Goal: Task Accomplishment & Management: Use online tool/utility

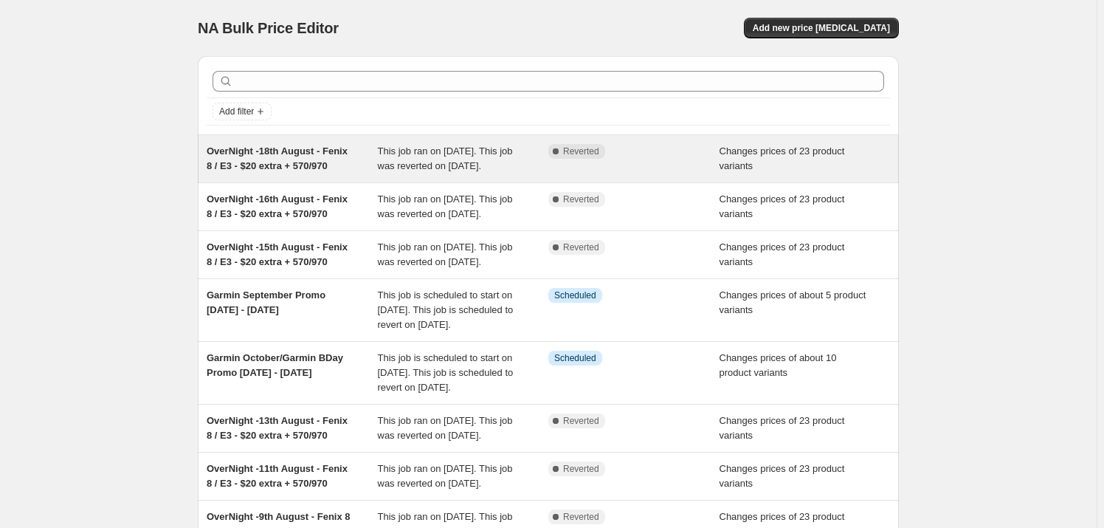
click at [299, 153] on span "OverNight -18th August - Fenix 8 / E3 - $20 extra + 570/970" at bounding box center [277, 158] width 141 height 26
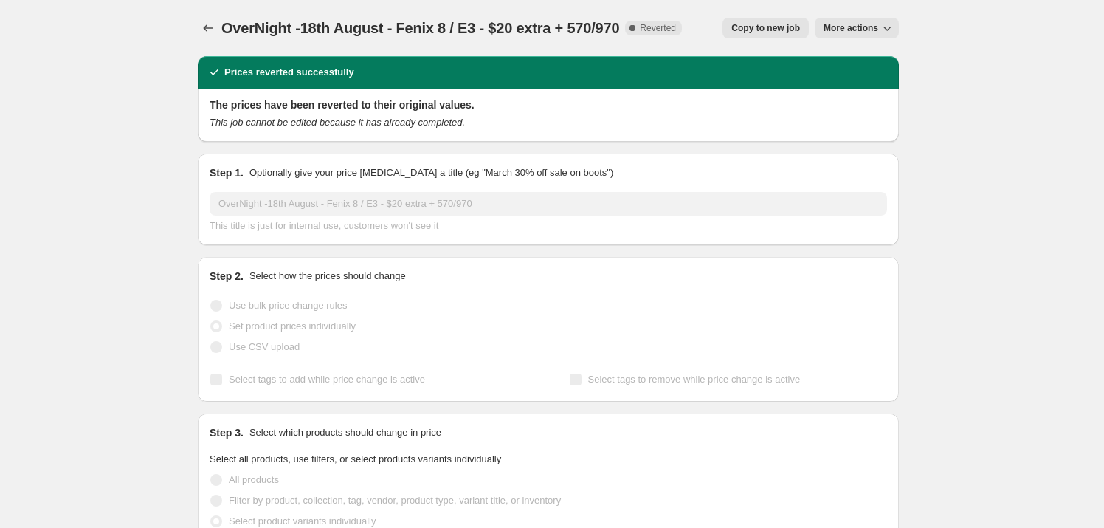
click at [759, 28] on span "Copy to new job" at bounding box center [765, 28] width 69 height 12
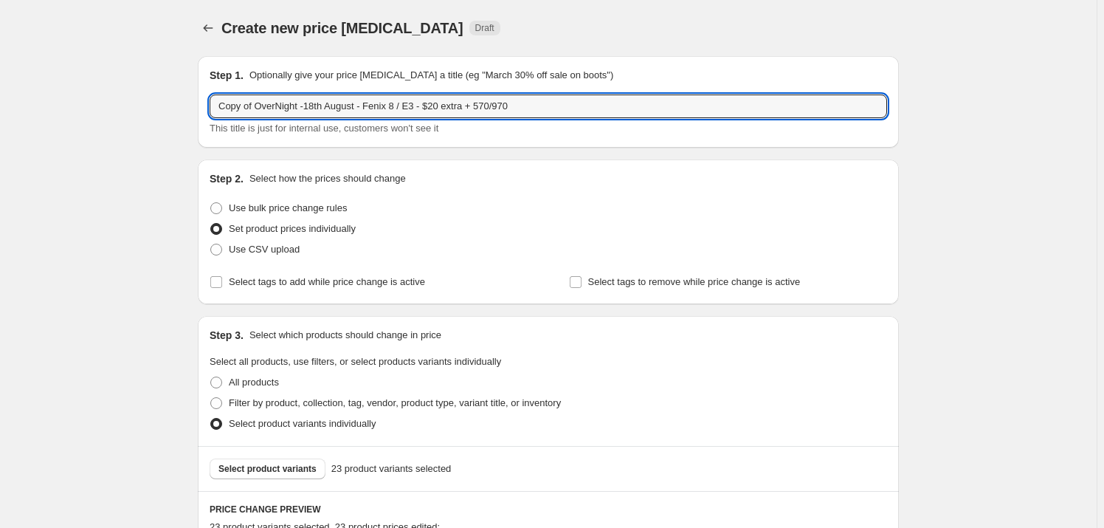
drag, startPoint x: 257, startPoint y: 106, endPoint x: 197, endPoint y: 103, distance: 59.8
drag, startPoint x: 282, startPoint y: 107, endPoint x: 272, endPoint y: 107, distance: 10.3
click at [272, 107] on input "OverNight -18th August - Fenix 8 / E3 - $20 extra + 570/970" at bounding box center [548, 106] width 677 height 24
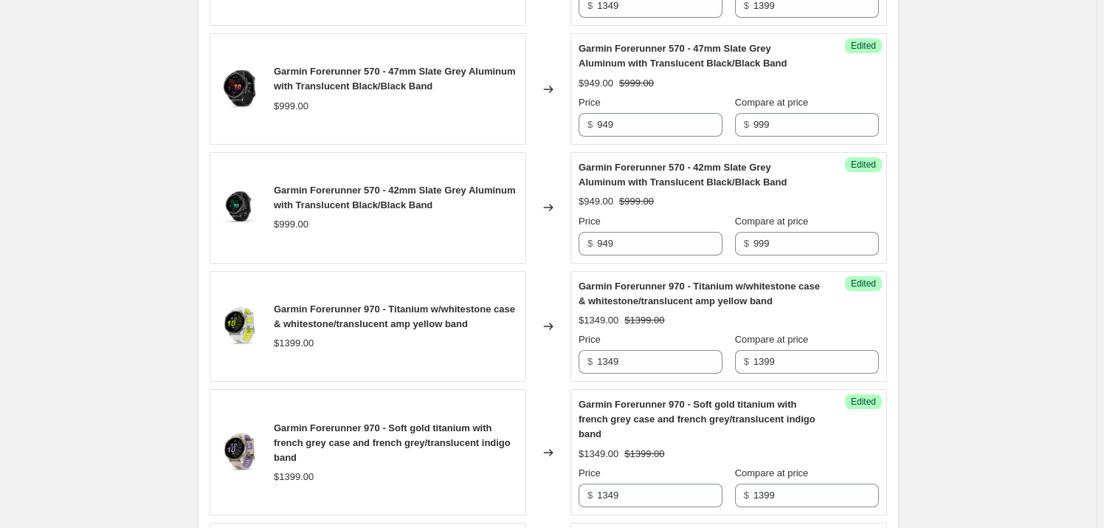
scroll to position [2737, 0]
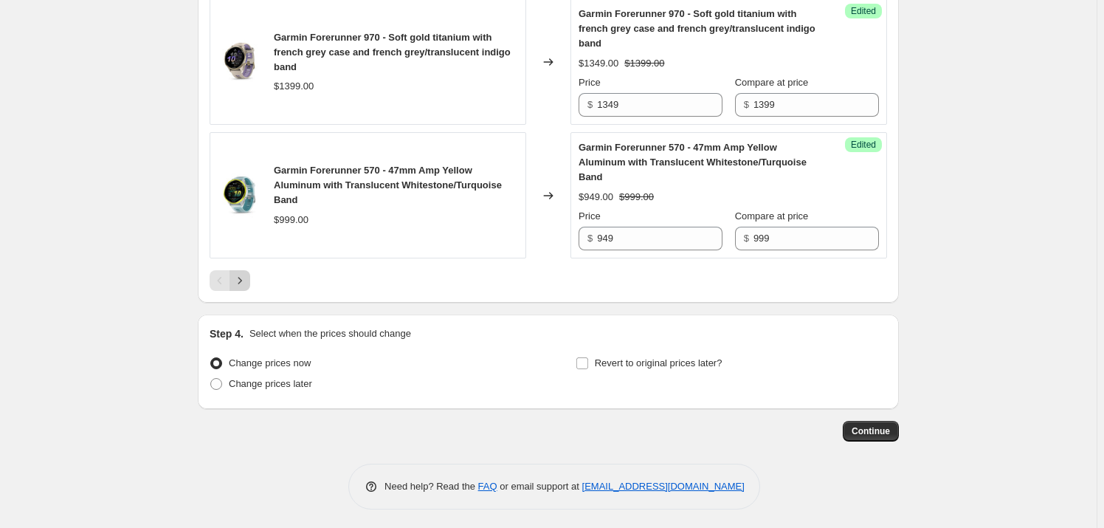
type input "OverNight -25th August - Fenix 8 / E3 - $20 extra + 570/970"
click at [247, 273] on icon "Next" at bounding box center [239, 280] width 15 height 15
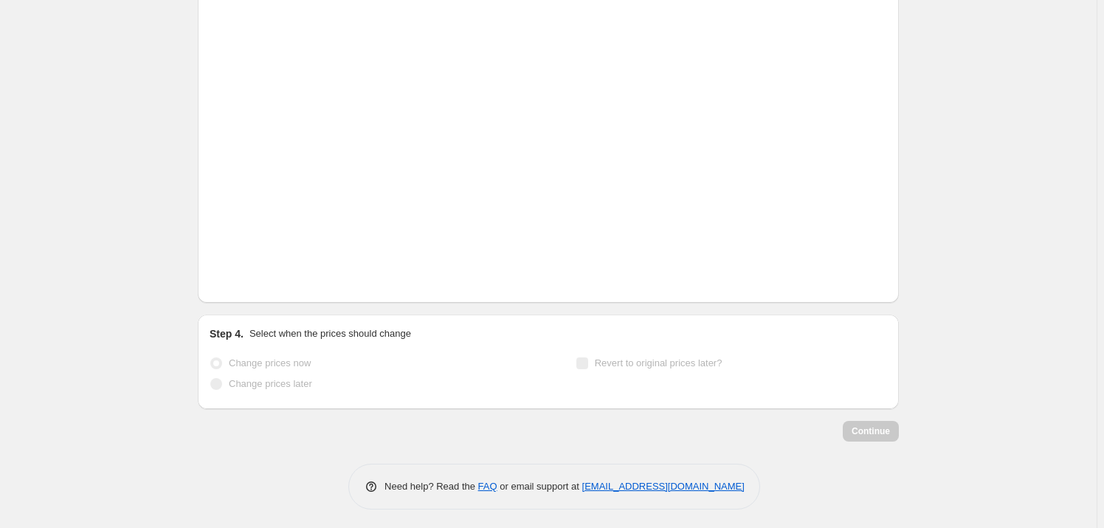
scroll to position [649, 0]
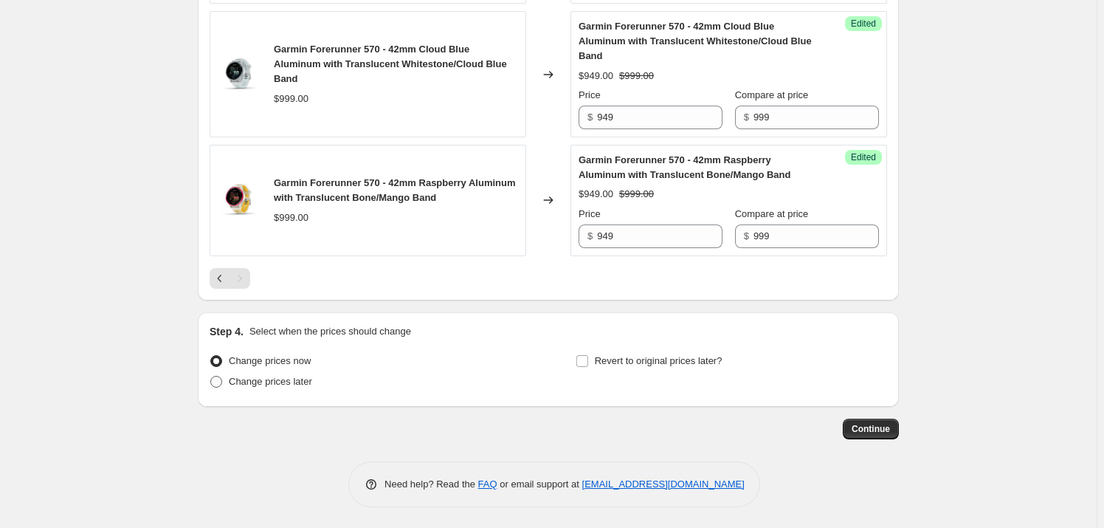
click at [272, 376] on span "Change prices later" at bounding box center [270, 381] width 83 height 11
click at [211, 376] on input "Change prices later" at bounding box center [210, 376] width 1 height 1
radio input "true"
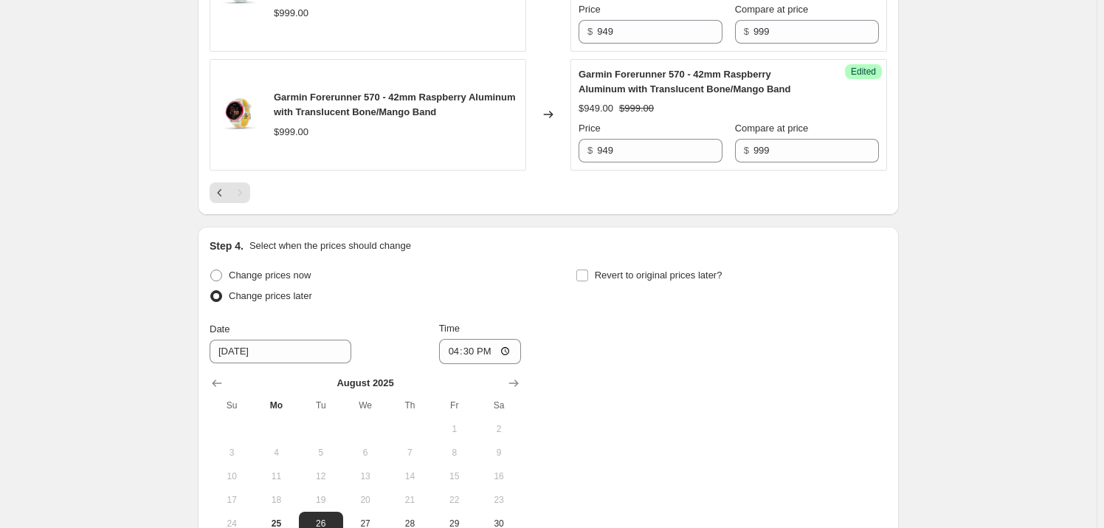
scroll to position [761, 0]
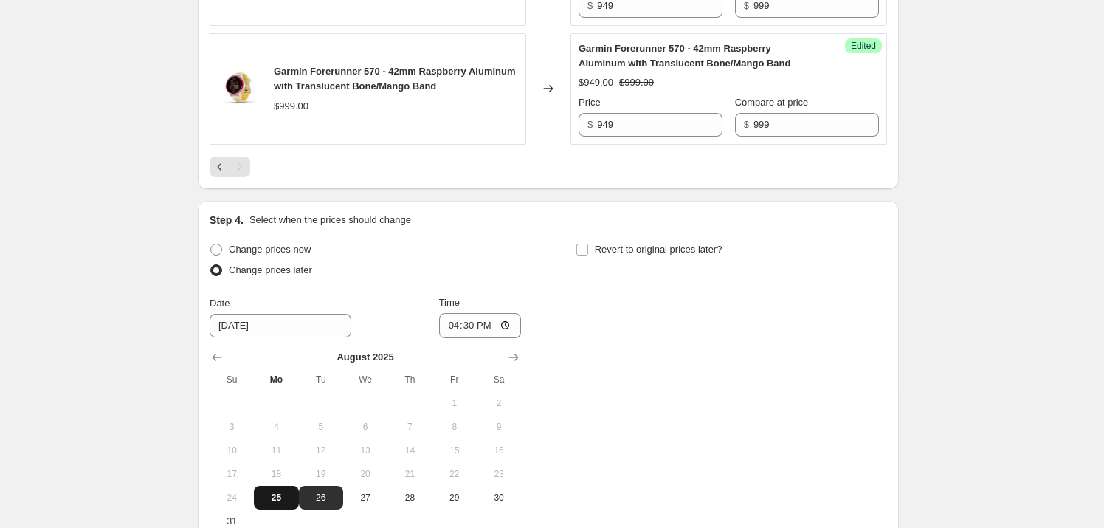
click at [291, 498] on span "25" at bounding box center [276, 497] width 32 height 12
type input "[DATE]"
click at [455, 324] on input "16:30" at bounding box center [480, 325] width 83 height 25
type input "18:00"
click at [588, 243] on input "Revert to original prices later?" at bounding box center [582, 249] width 12 height 12
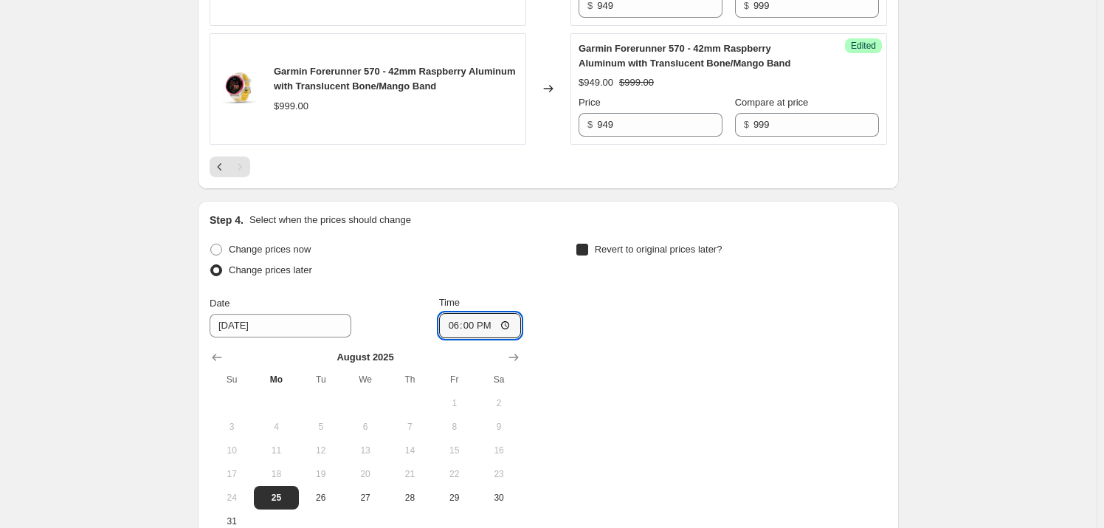
checkbox input "true"
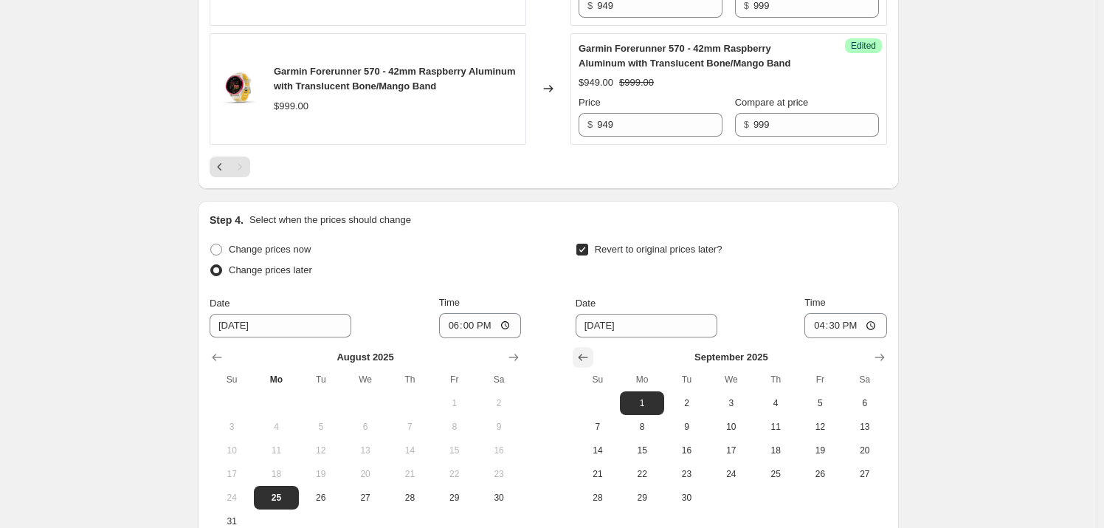
click at [576, 353] on button "Show previous month, August 2025" at bounding box center [583, 357] width 21 height 21
click at [688, 491] on span "26" at bounding box center [686, 497] width 32 height 12
type input "[DATE]"
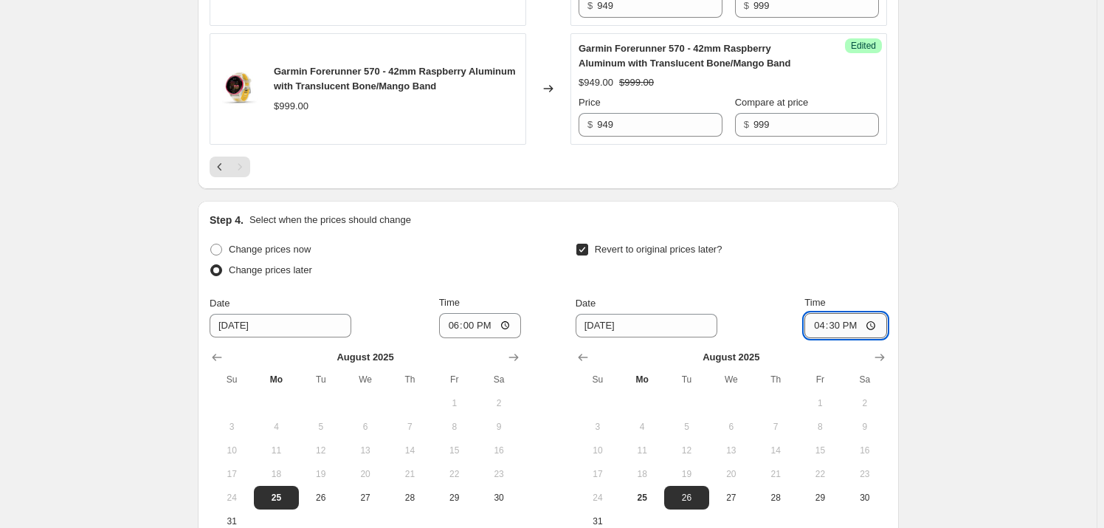
click at [835, 321] on input "16:30" at bounding box center [845, 325] width 83 height 25
type input "04:00"
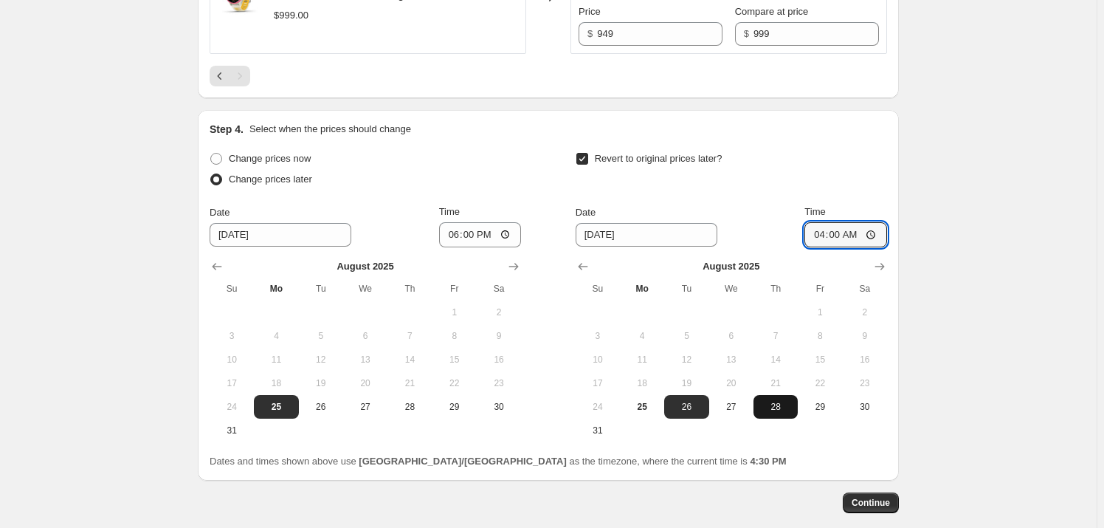
scroll to position [924, 0]
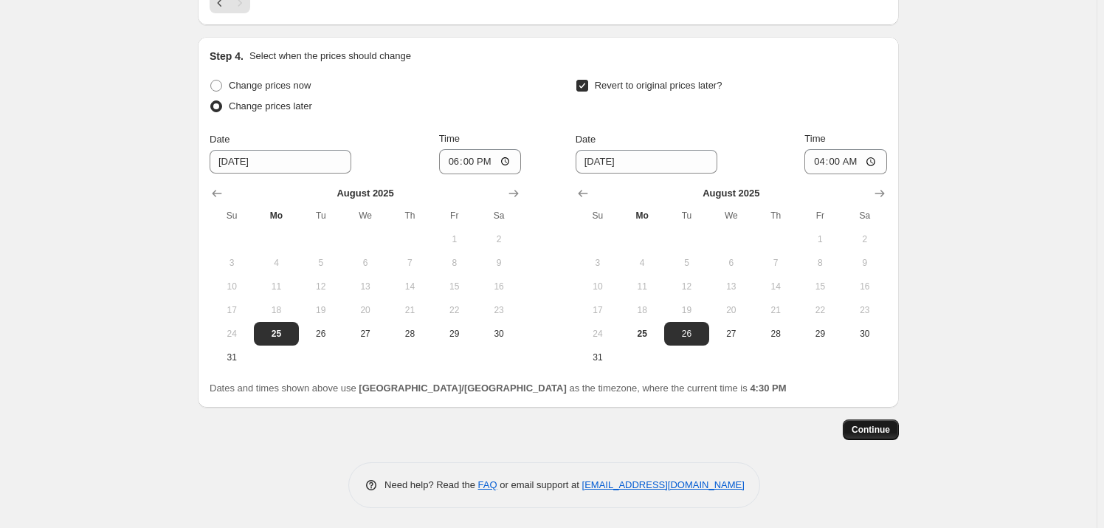
click at [864, 428] on span "Continue" at bounding box center [870, 430] width 38 height 12
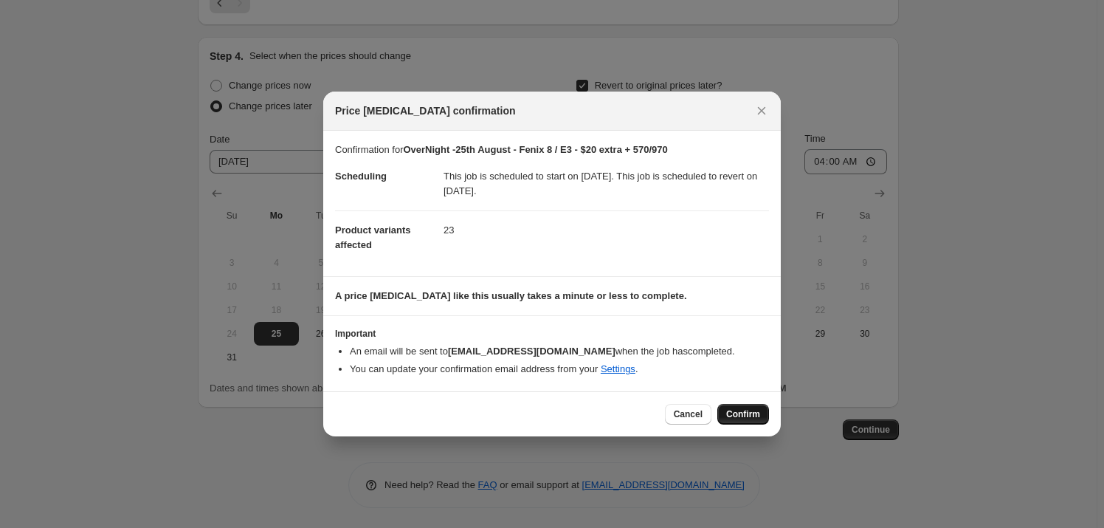
click at [753, 412] on span "Confirm" at bounding box center [743, 414] width 34 height 12
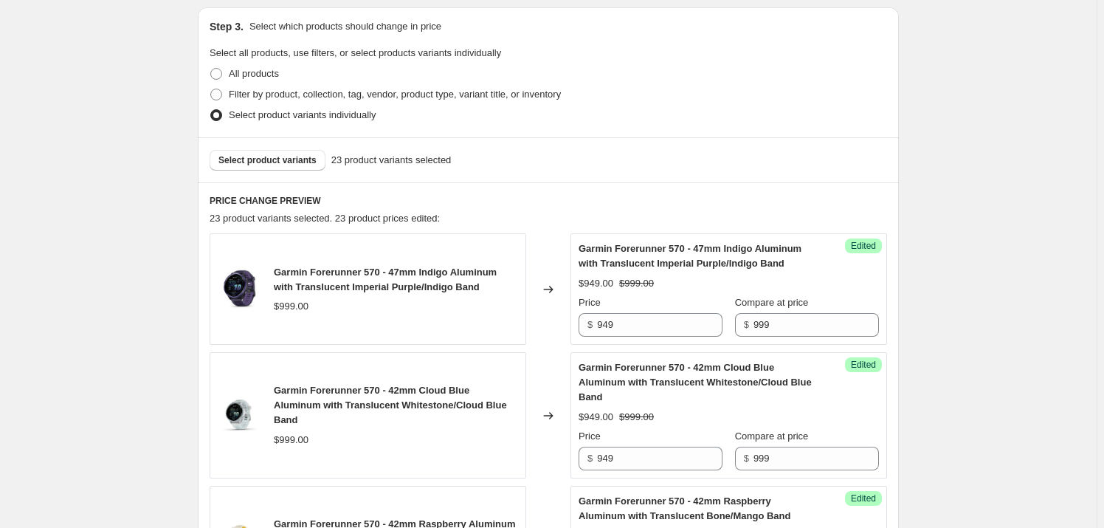
scroll to position [142, 0]
